Goal: Task Accomplishment & Management: Complete application form

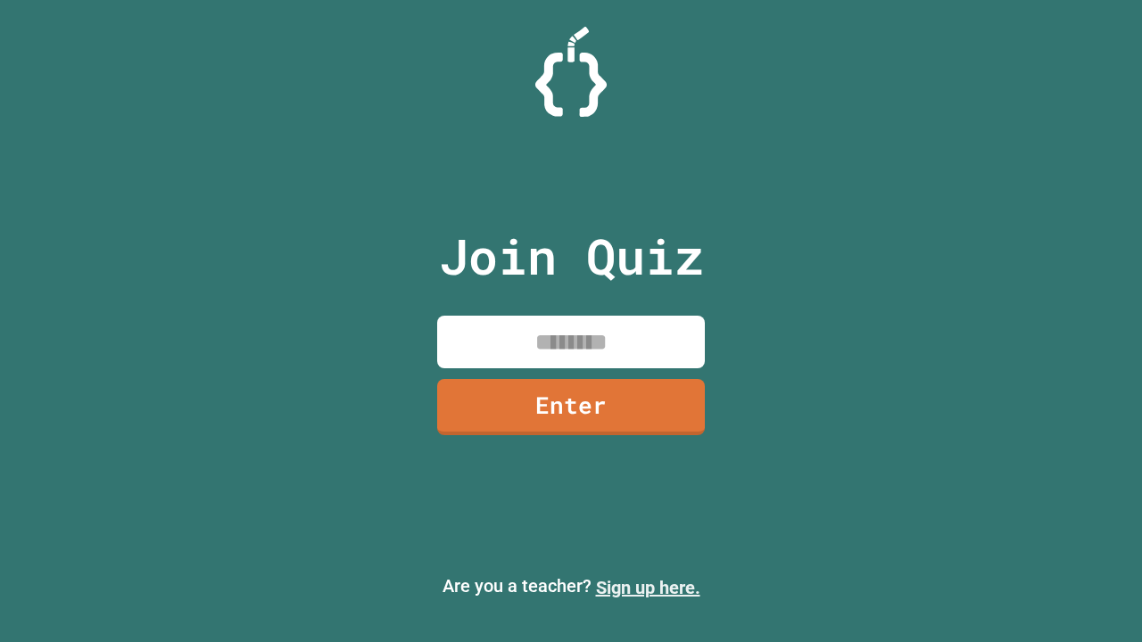
click at [648, 588] on link "Sign up here." at bounding box center [648, 587] width 104 height 21
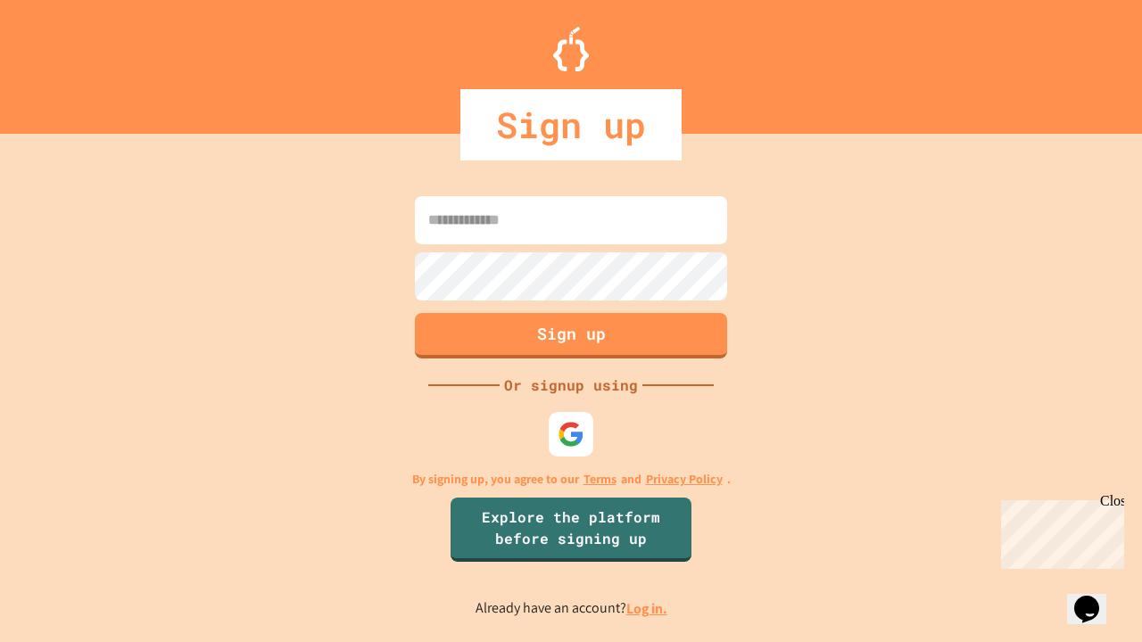
click at [648, 608] on link "Log in." at bounding box center [646, 609] width 41 height 19
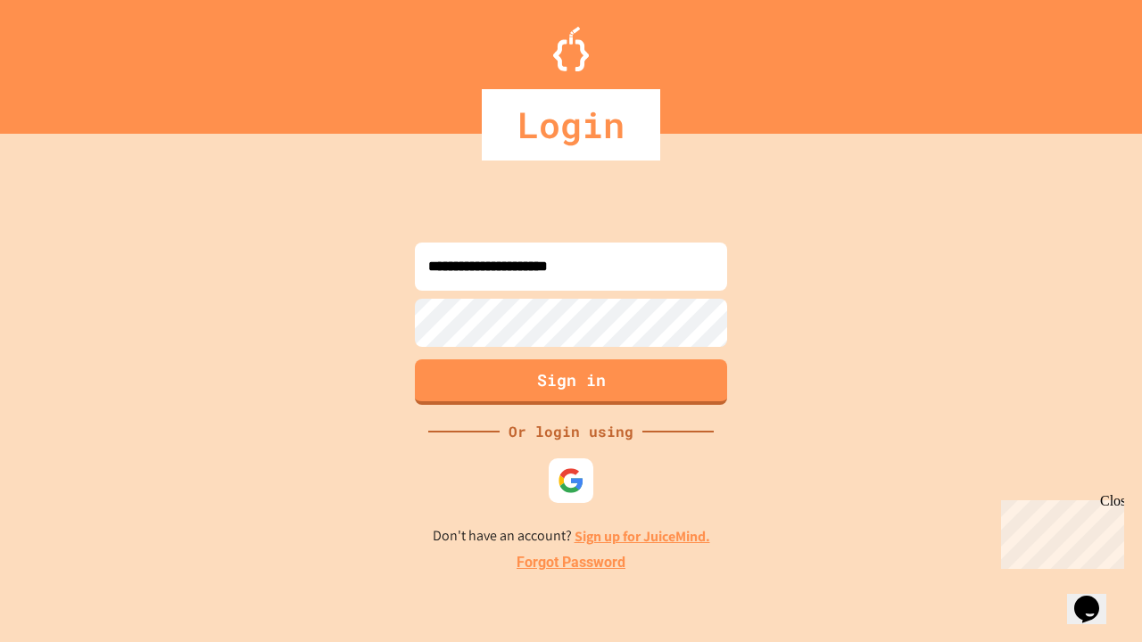
type input "**********"
